Goal: Check status: Check status

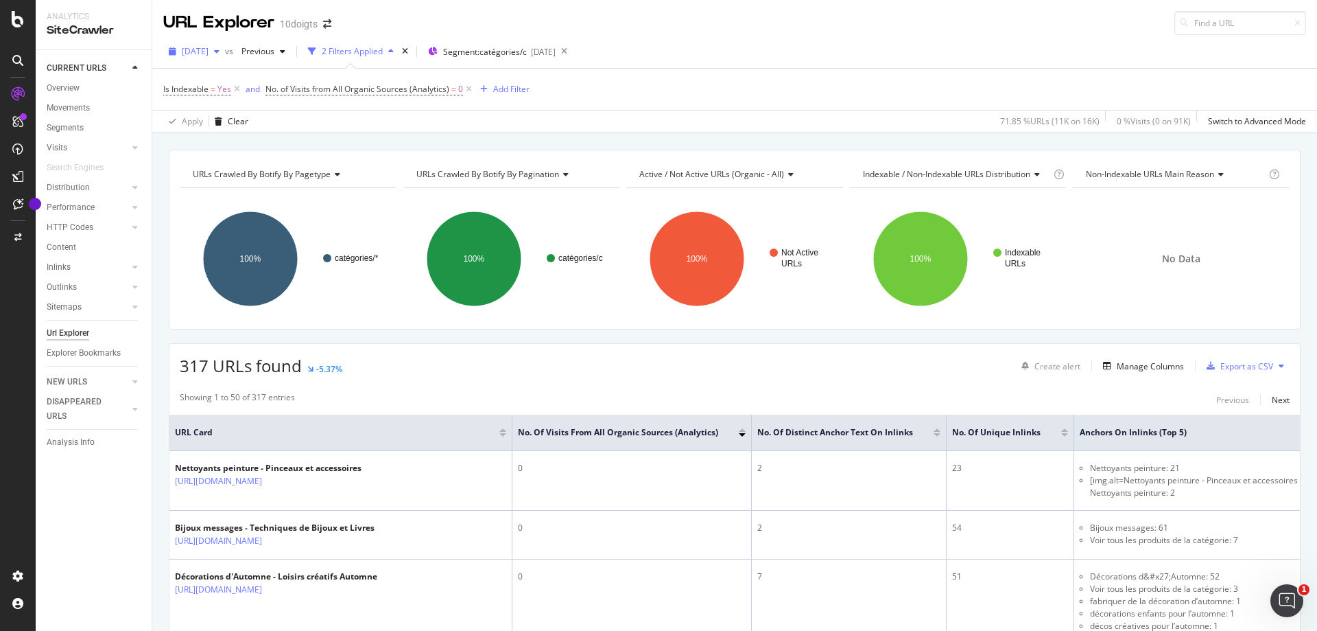
click at [201, 50] on span "[DATE]" at bounding box center [195, 51] width 27 height 12
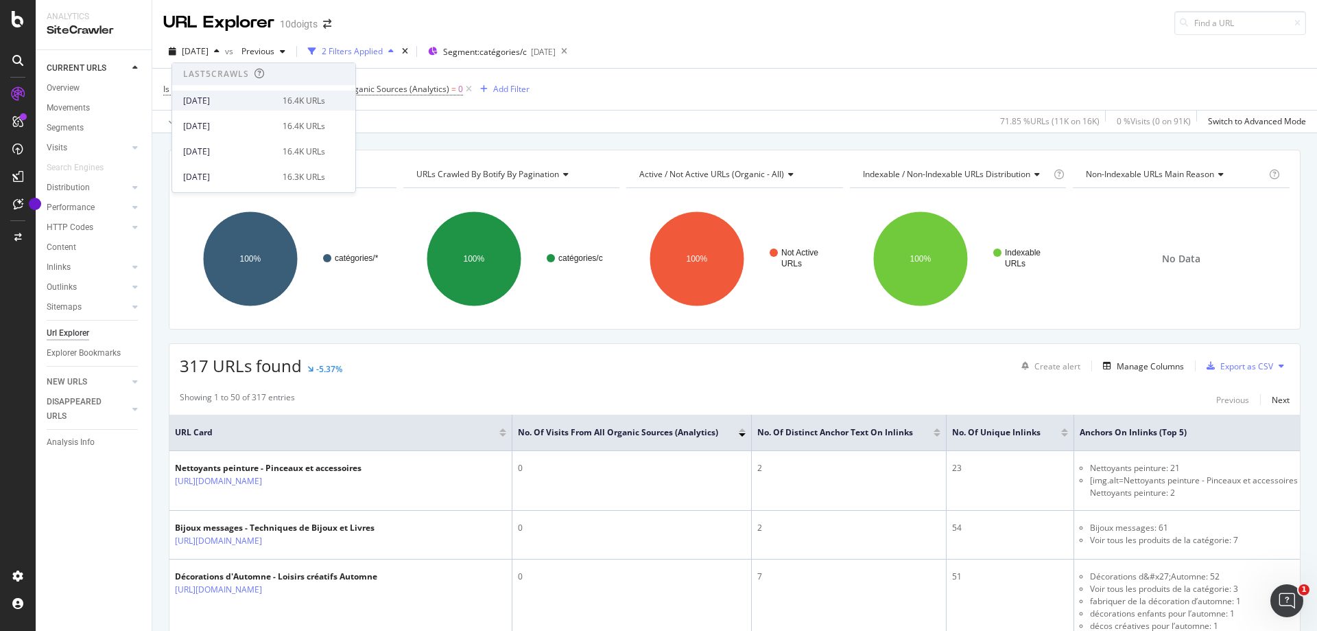
click at [283, 106] on div "16.4K URLs" at bounding box center [304, 101] width 43 height 12
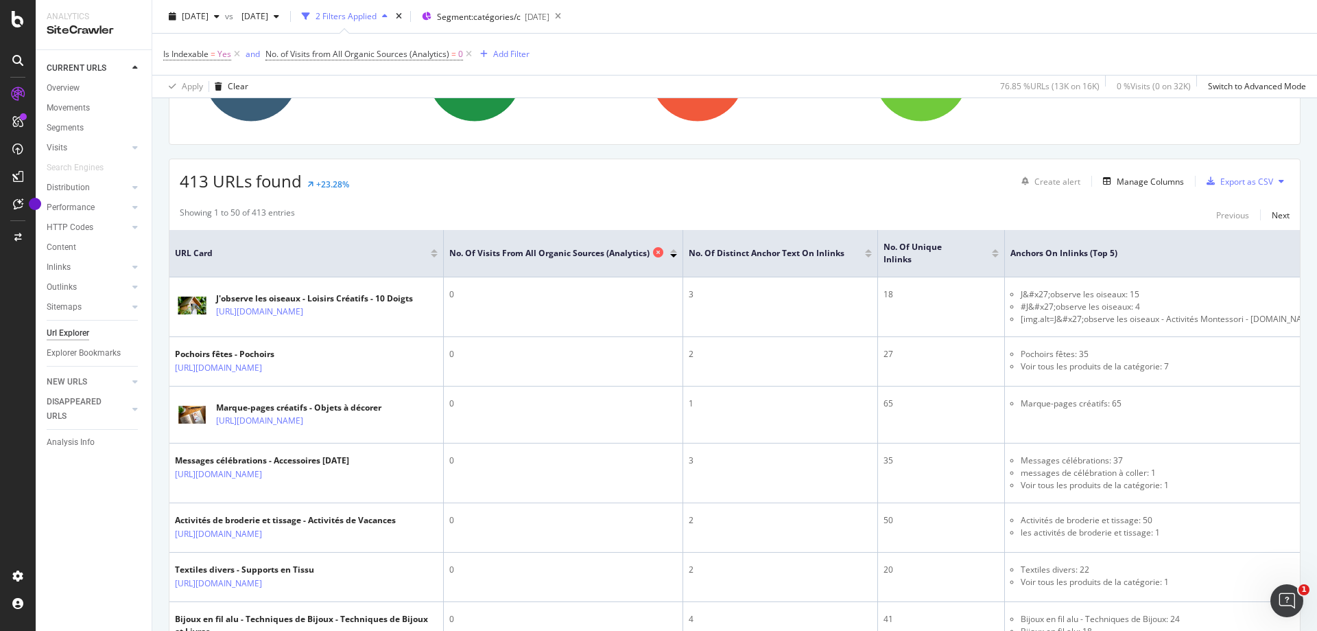
scroll to position [206, 0]
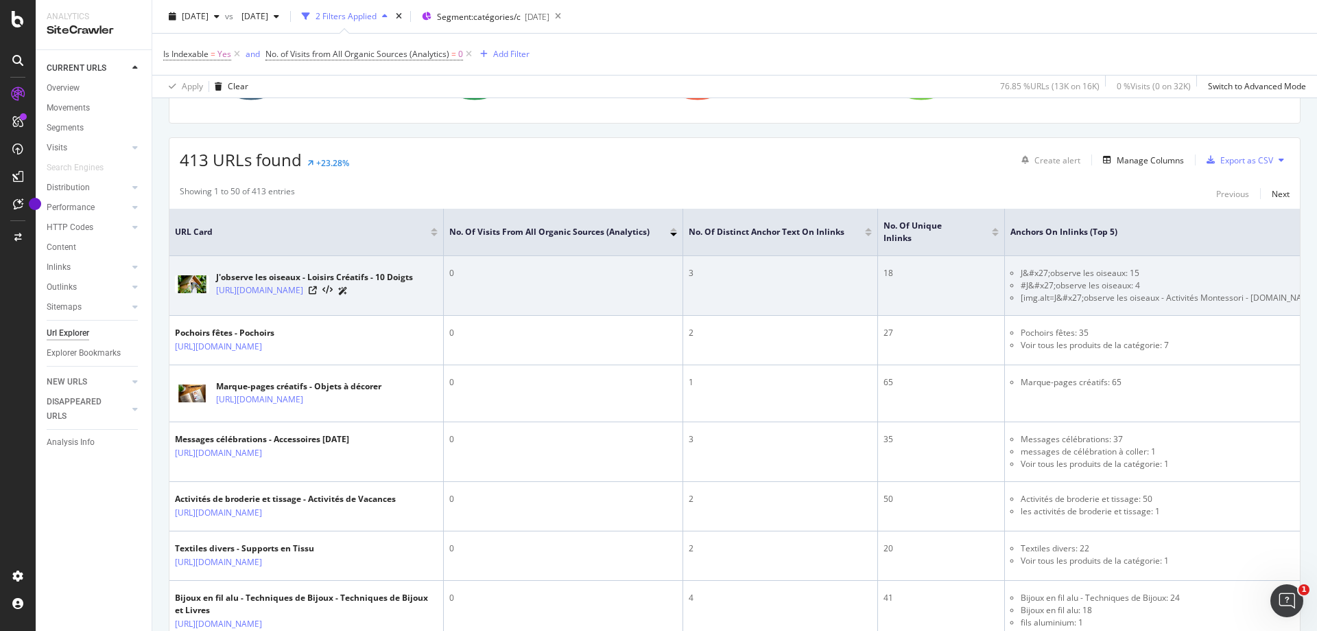
click at [724, 275] on div "3" at bounding box center [780, 273] width 183 height 12
